Goal: Transaction & Acquisition: Purchase product/service

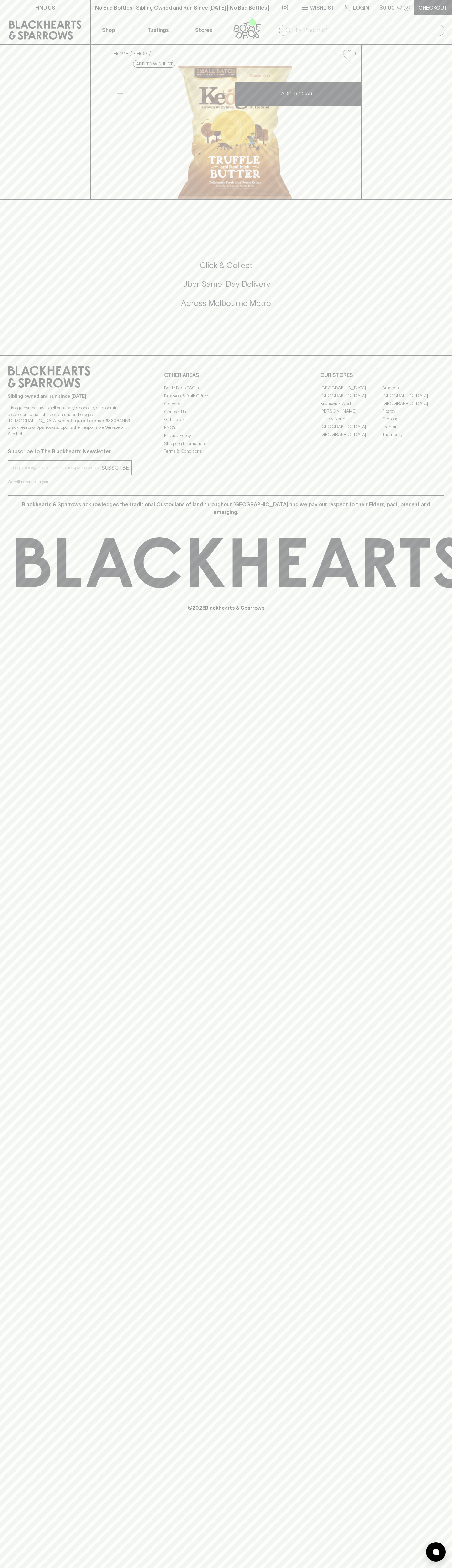
click at [425, 793] on div "FIND US | No Bad Bottles | Sibling Owned and Run Since [DATE] | No Bad Bottles …" at bounding box center [226, 784] width 452 height 1568
click at [12, 1567] on html "FIND US | No Bad Bottles | Sibling Owned and Run Since [DATE] | No Bad Bottles …" at bounding box center [226, 784] width 452 height 1568
click at [14, 828] on div "FIND US | No Bad Bottles | Sibling Owned and Run Since [DATE] | No Bad Bottles …" at bounding box center [226, 784] width 452 height 1568
